Goal: Transaction & Acquisition: Book appointment/travel/reservation

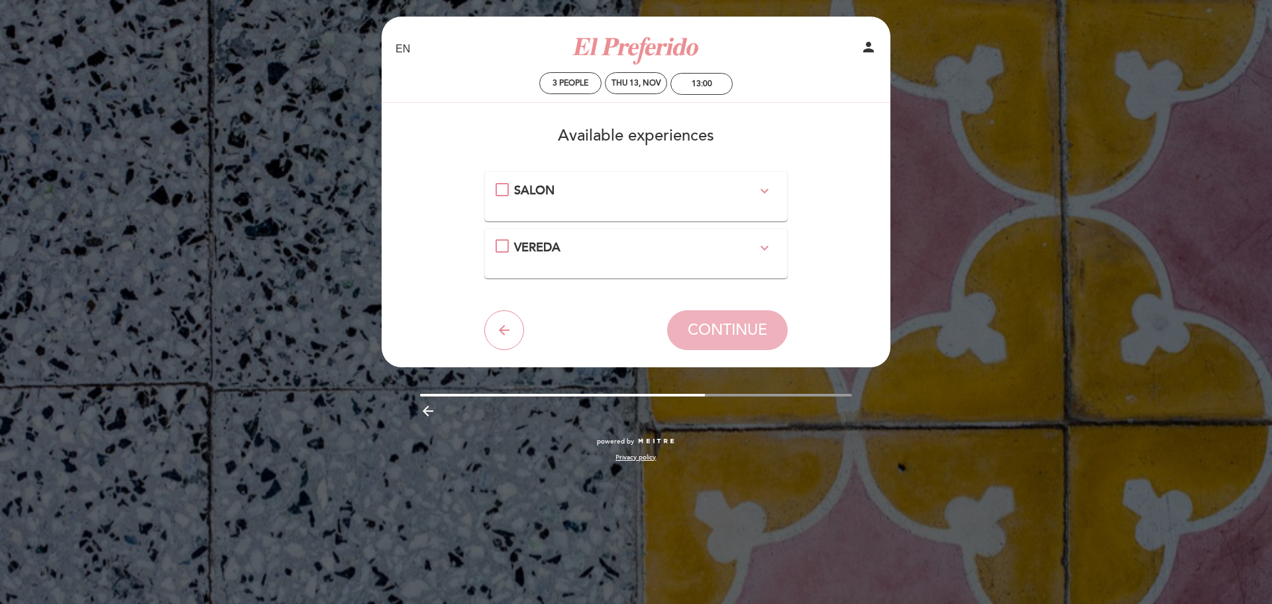
click at [763, 186] on icon "expand_more" at bounding box center [765, 191] width 16 height 16
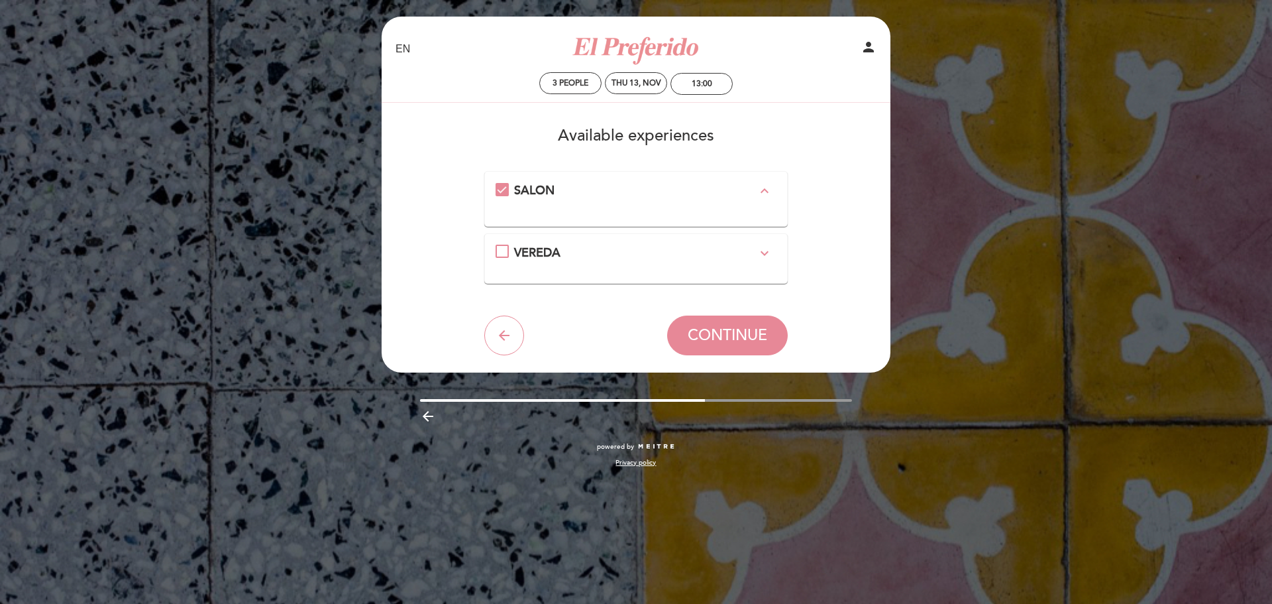
click at [763, 249] on icon "expand_more" at bounding box center [765, 253] width 16 height 16
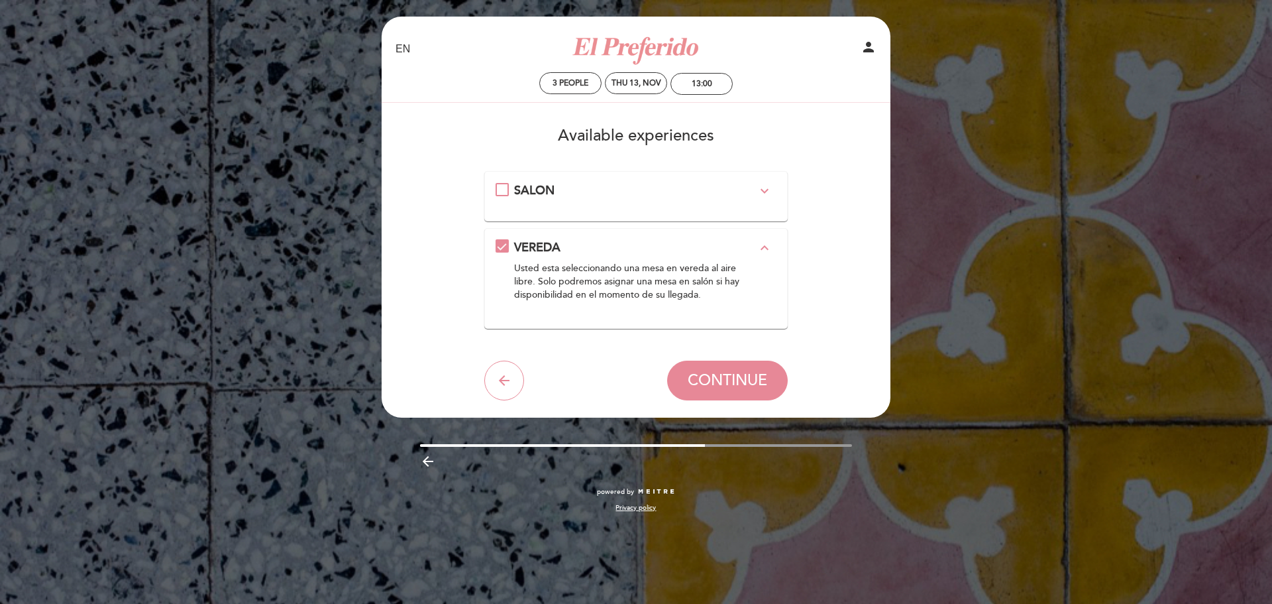
click at [758, 191] on icon "expand_more" at bounding box center [765, 191] width 16 height 16
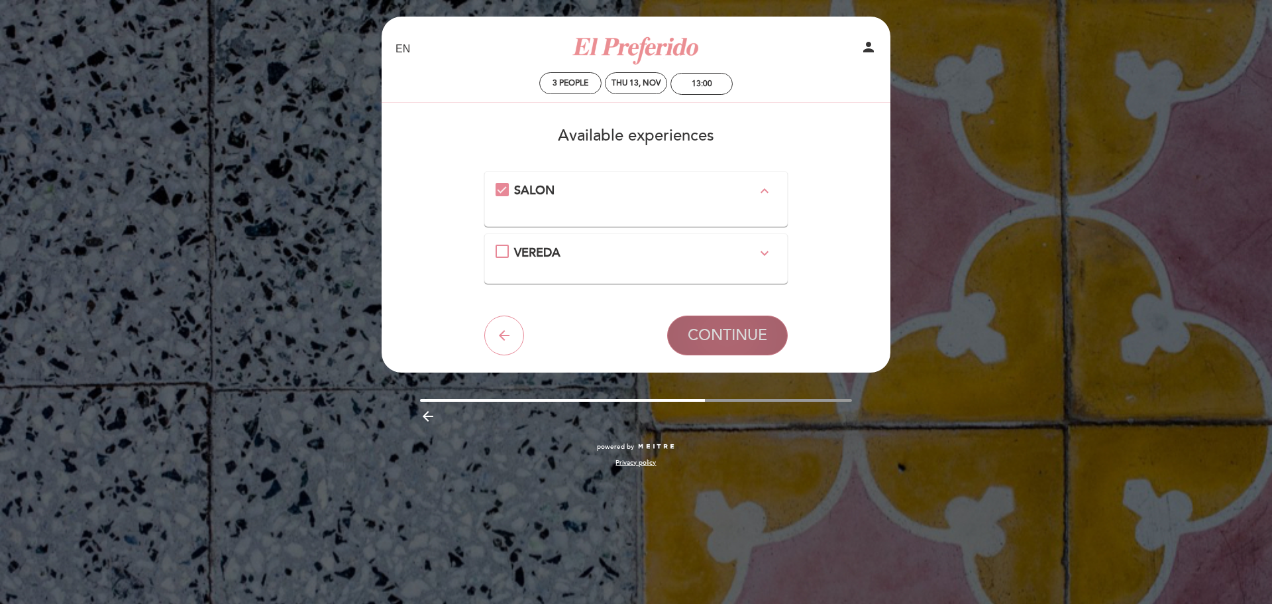
click at [747, 337] on span "CONTINUE" at bounding box center [728, 335] width 80 height 19
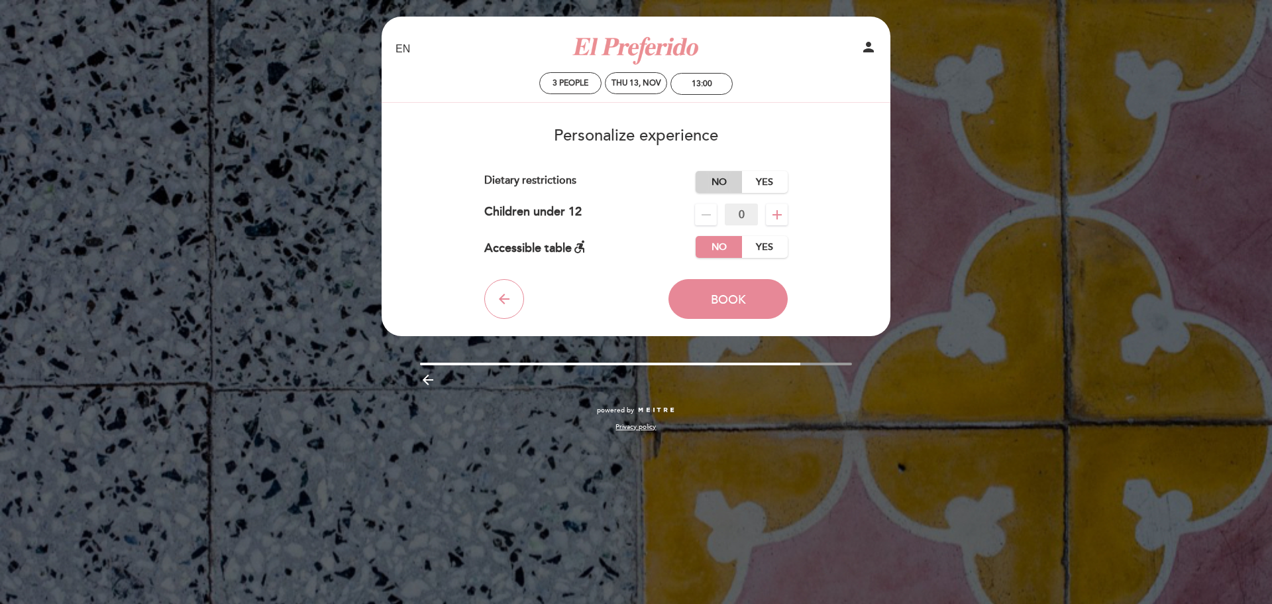
click at [720, 182] on label "No" at bounding box center [719, 182] width 46 height 22
click at [690, 302] on button "Book" at bounding box center [728, 299] width 119 height 40
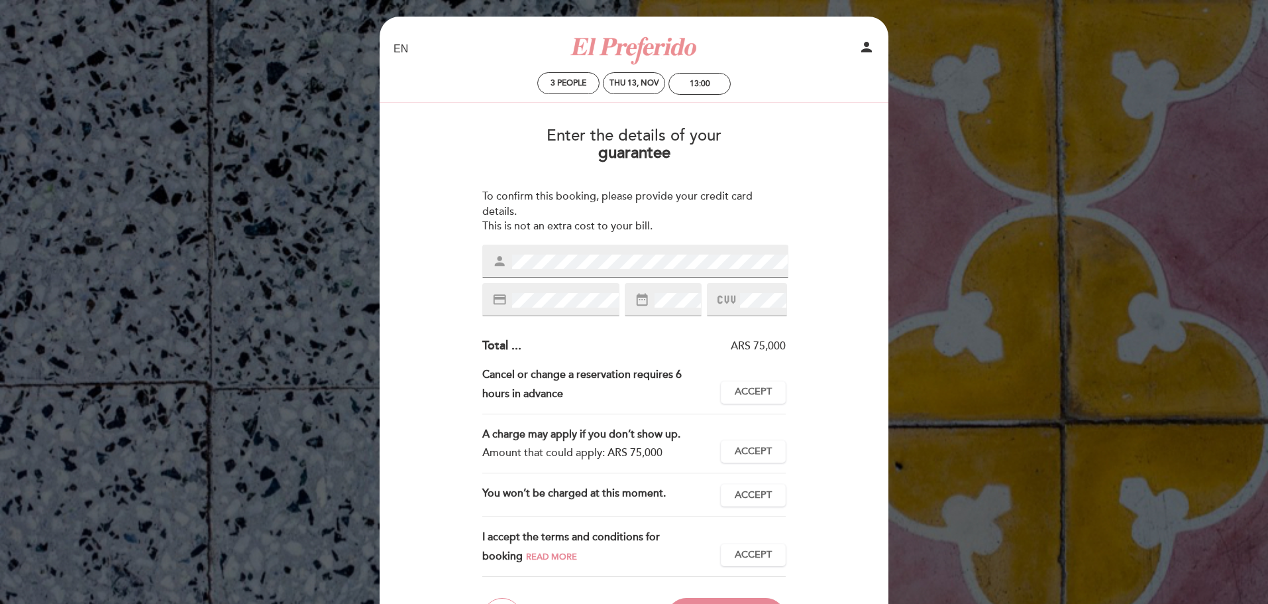
click at [643, 250] on div "person" at bounding box center [635, 261] width 306 height 33
click at [599, 288] on div "credit_card" at bounding box center [550, 299] width 137 height 33
click at [737, 293] on span at bounding box center [728, 299] width 20 height 19
click at [748, 385] on span "Accept" at bounding box center [753, 392] width 37 height 14
click at [750, 441] on button "Accept Accepted" at bounding box center [753, 451] width 65 height 23
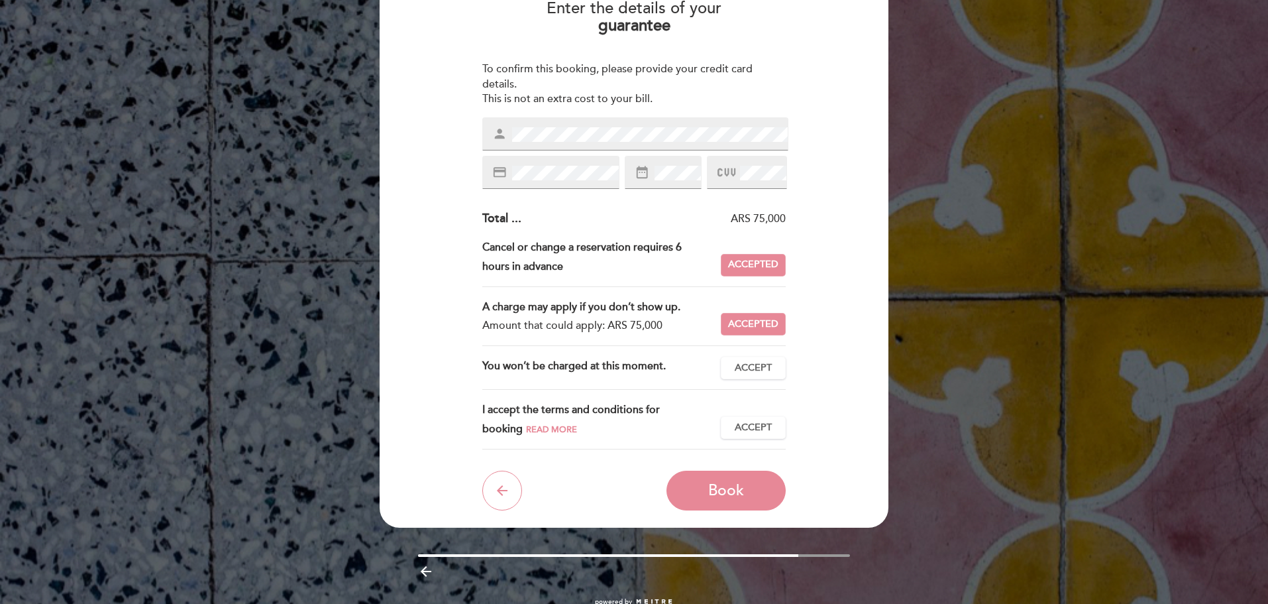
scroll to position [133, 0]
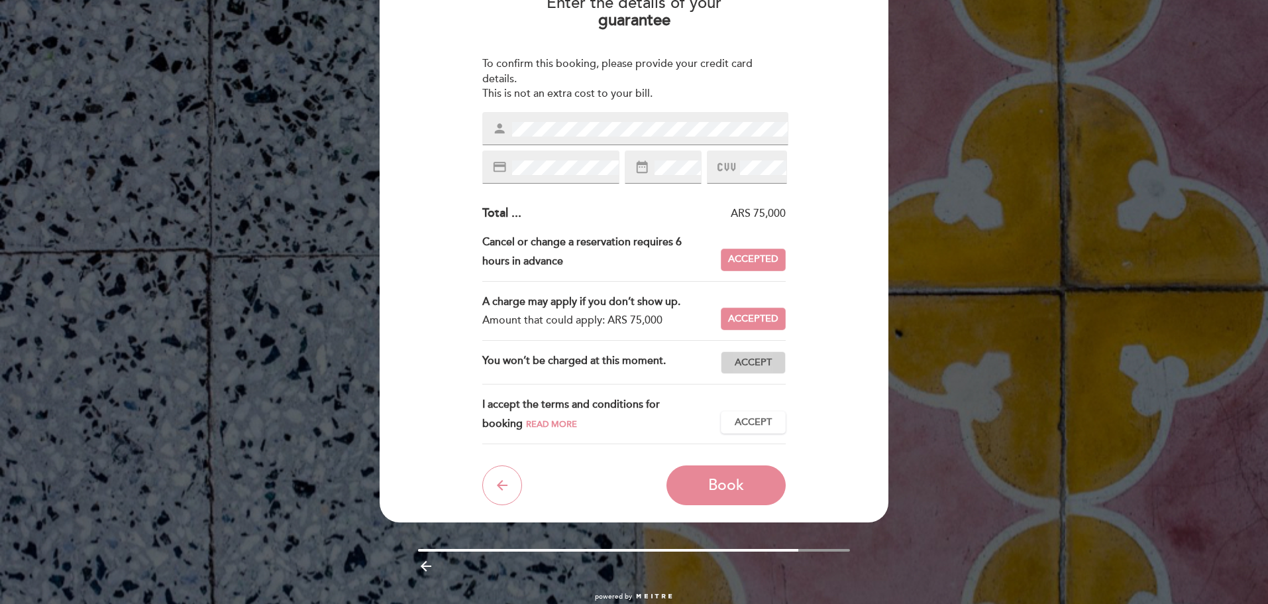
click at [768, 368] on span "Accept" at bounding box center [753, 363] width 37 height 14
click at [769, 418] on span "Accept" at bounding box center [753, 422] width 37 height 14
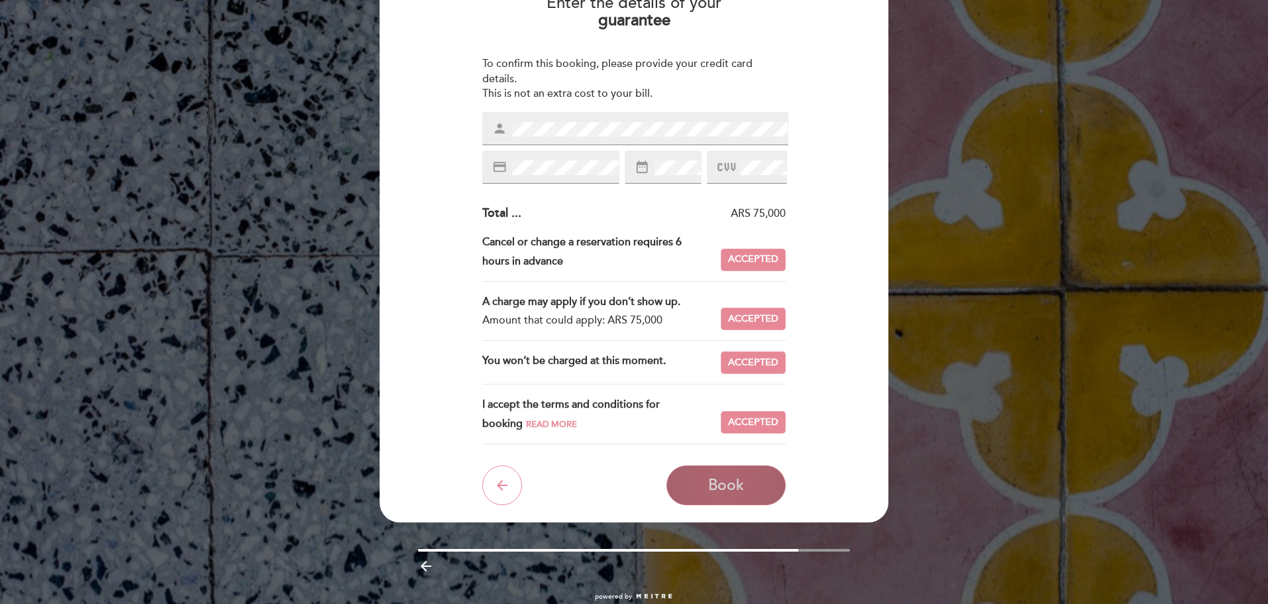
click at [760, 480] on button "Book" at bounding box center [726, 485] width 119 height 40
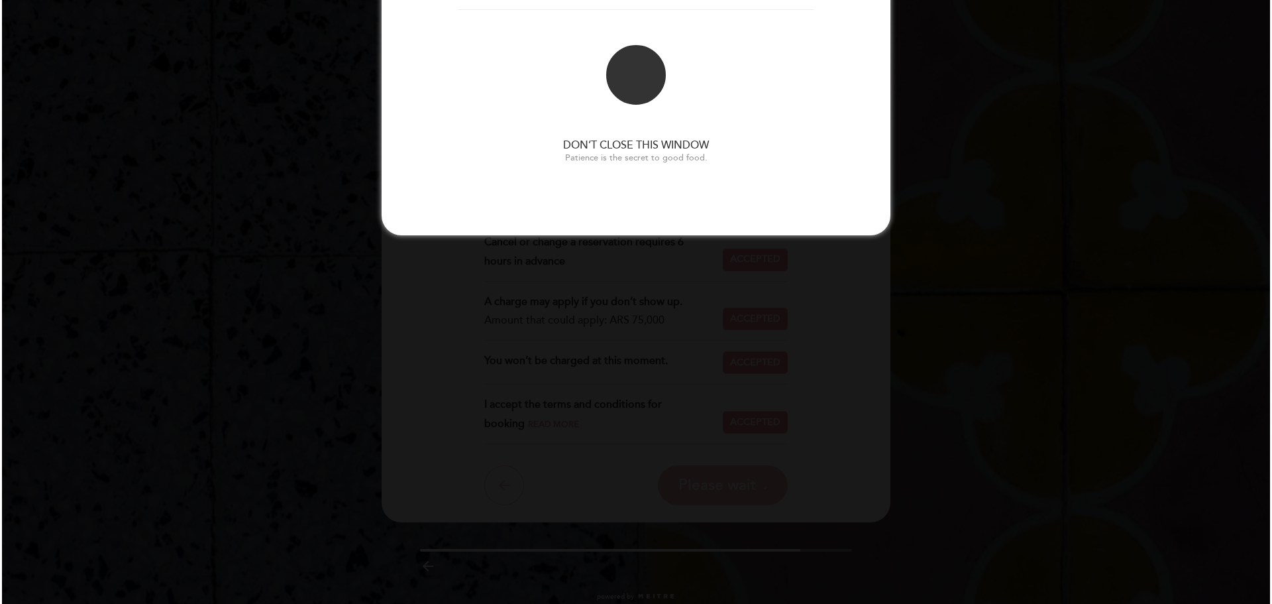
scroll to position [0, 0]
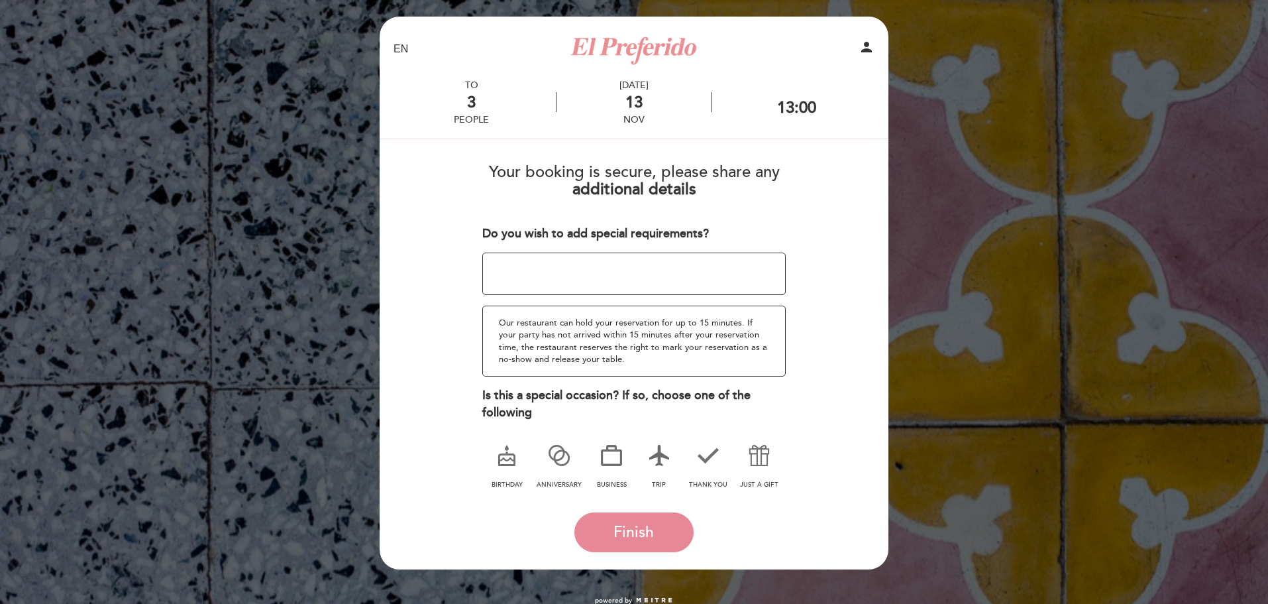
click at [665, 463] on icon at bounding box center [659, 455] width 34 height 34
click at [668, 544] on button "Finish" at bounding box center [633, 532] width 119 height 40
